Goal: Navigation & Orientation: Find specific page/section

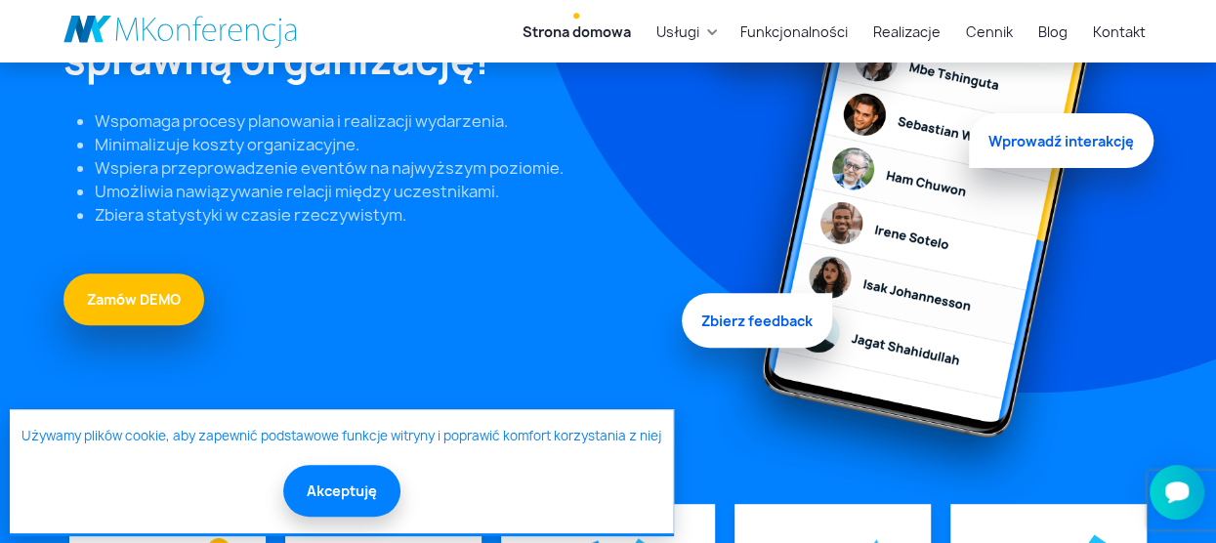
scroll to position [293, 0]
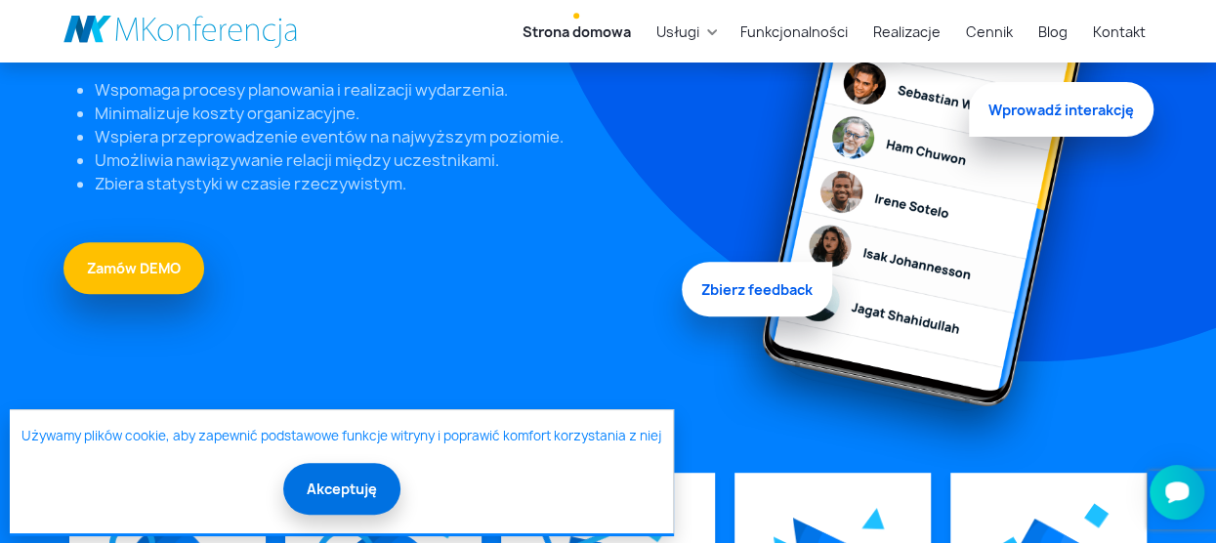
click at [340, 493] on button "Akceptuję" at bounding box center [341, 489] width 117 height 52
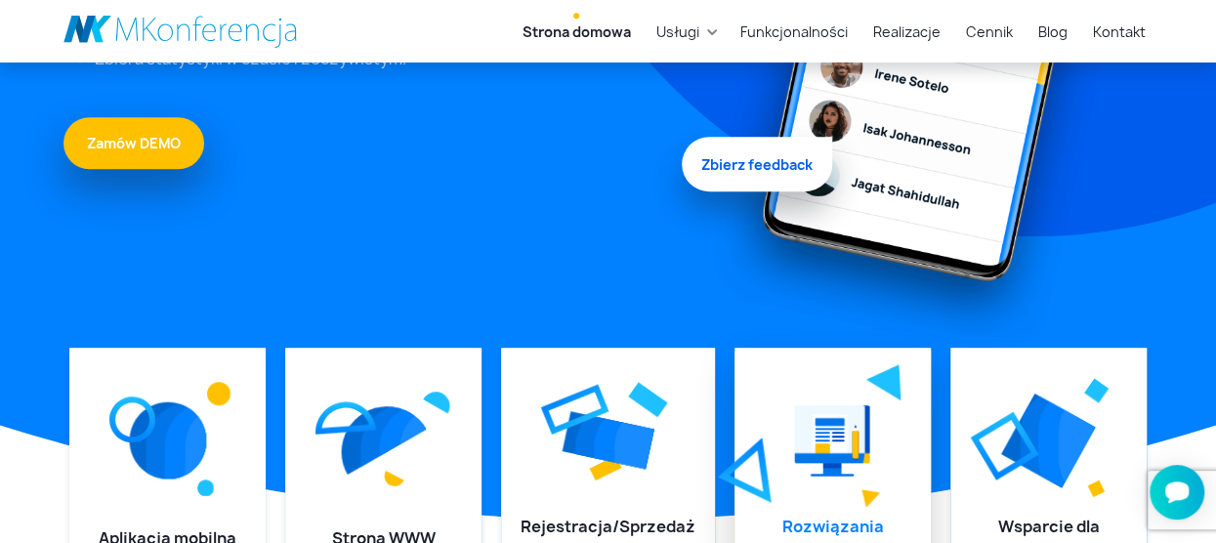
scroll to position [586, 0]
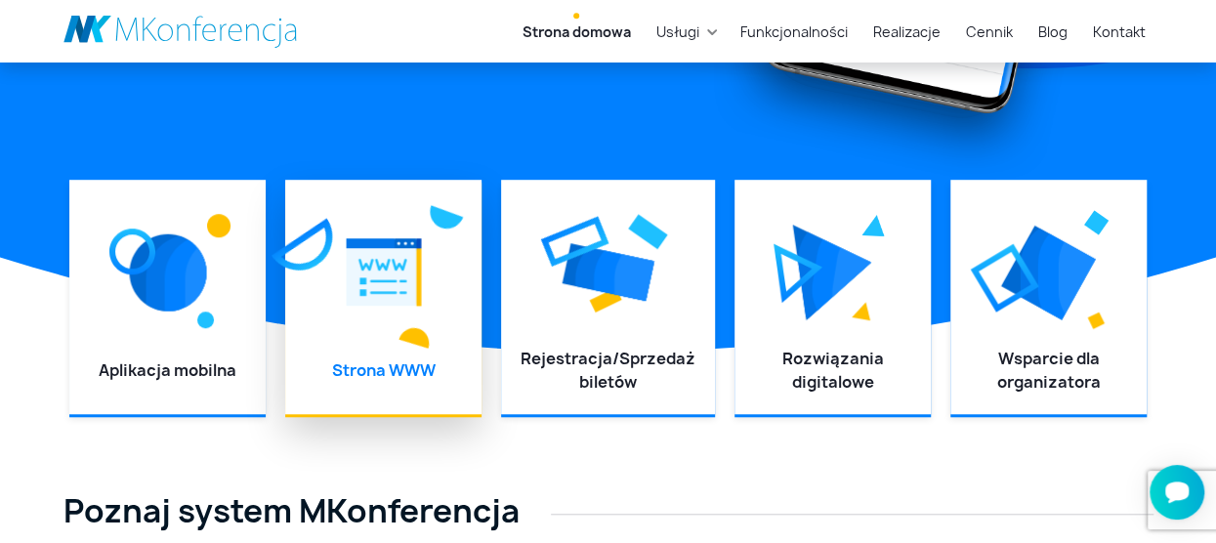
click at [396, 341] on div at bounding box center [383, 272] width 157 height 146
